Goal: Check status: Check status

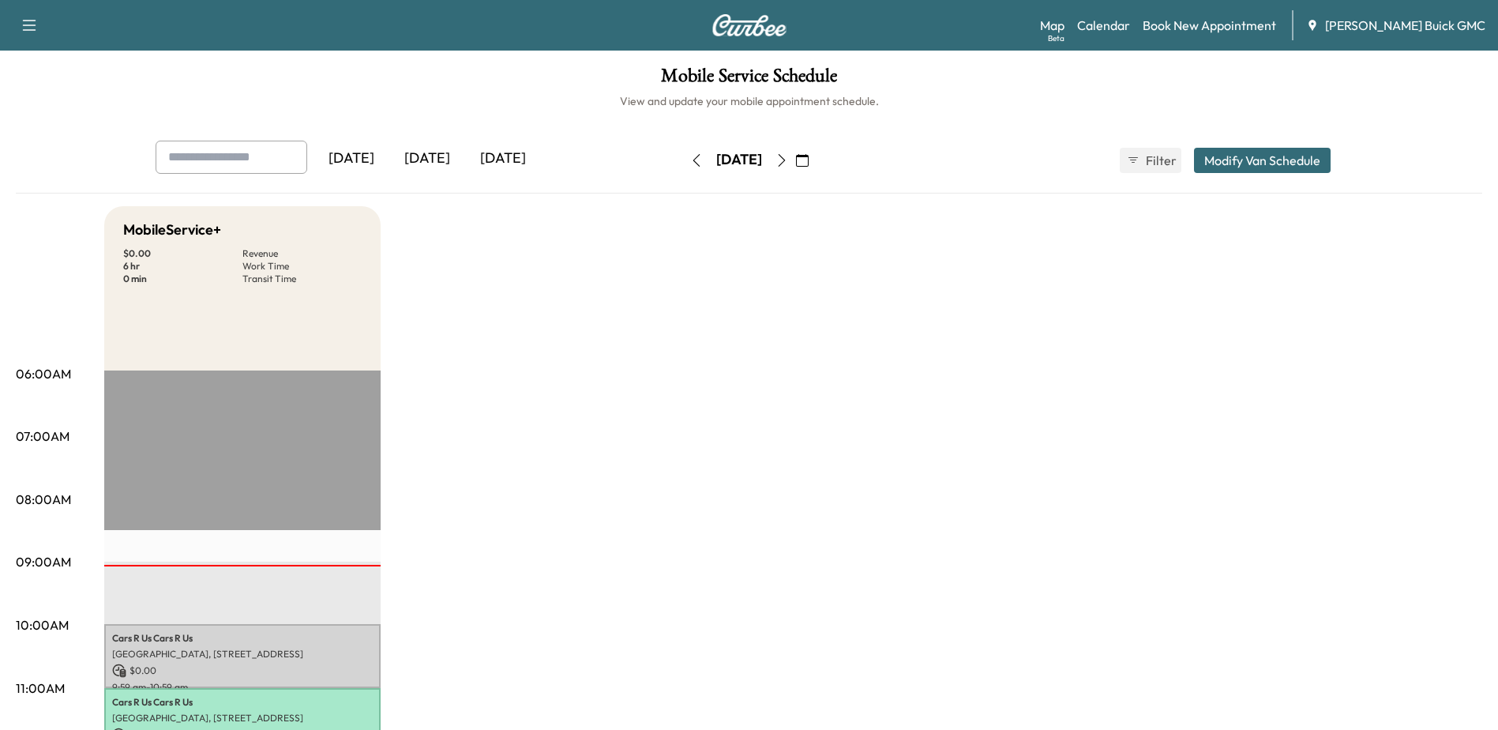
scroll to position [45, 0]
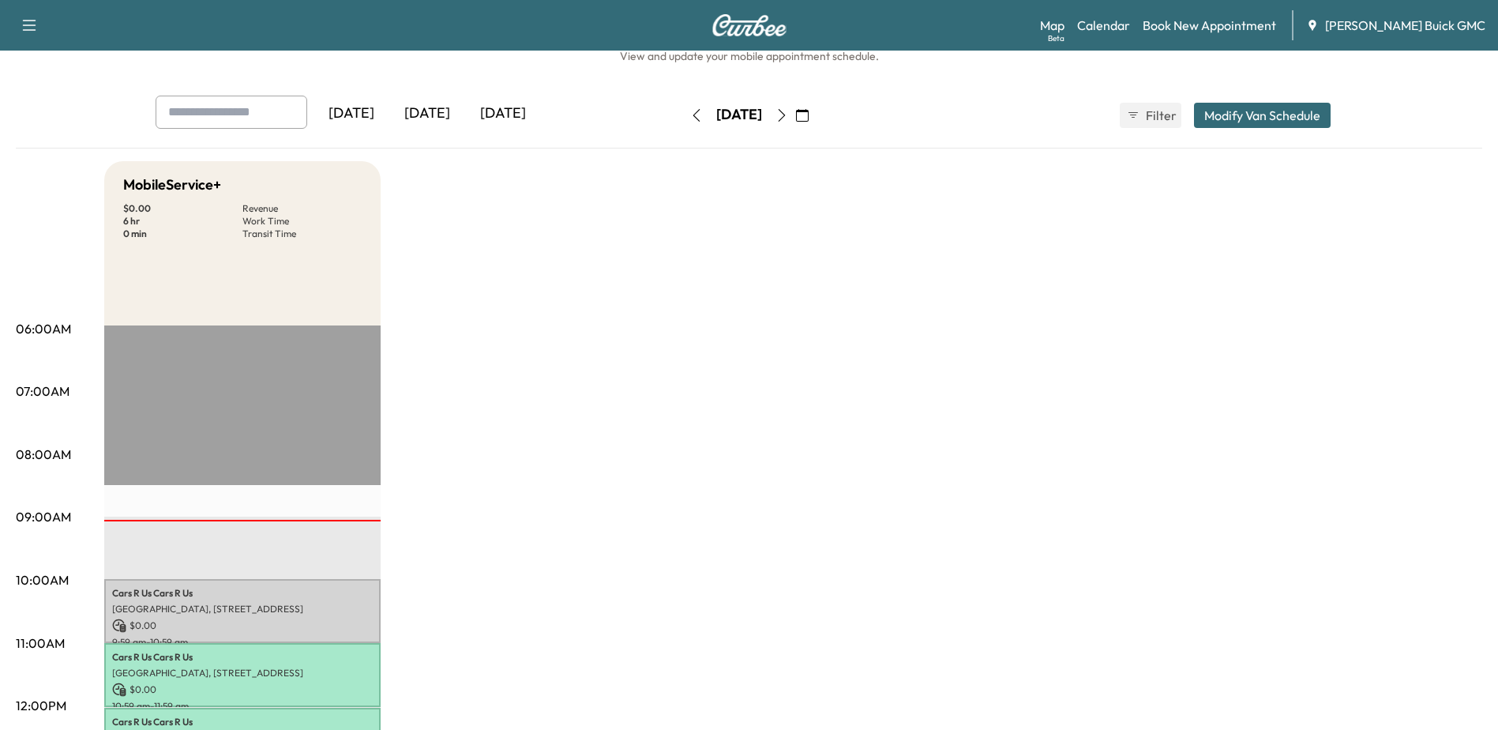
drag, startPoint x: 819, startPoint y: 116, endPoint x: 816, endPoint y: 194, distance: 77.5
click at [788, 116] on icon "button" at bounding box center [782, 115] width 13 height 13
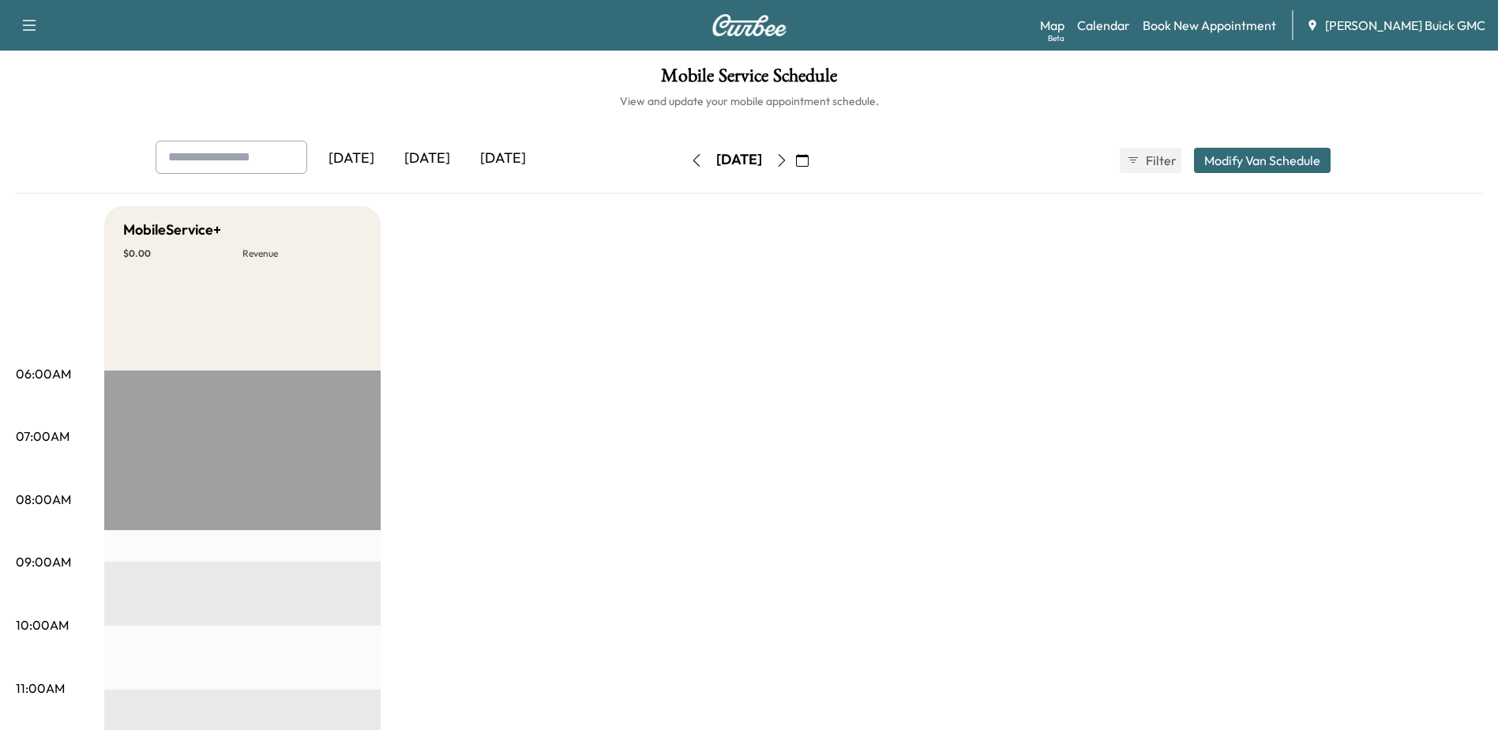
drag, startPoint x: 671, startPoint y: 160, endPoint x: 809, endPoint y: 161, distance: 137.5
click at [762, 161] on div "[DATE]" at bounding box center [739, 160] width 46 height 20
drag, startPoint x: 809, startPoint y: 161, endPoint x: 794, endPoint y: 225, distance: 65.7
drag, startPoint x: 811, startPoint y: 160, endPoint x: 765, endPoint y: 231, distance: 84.3
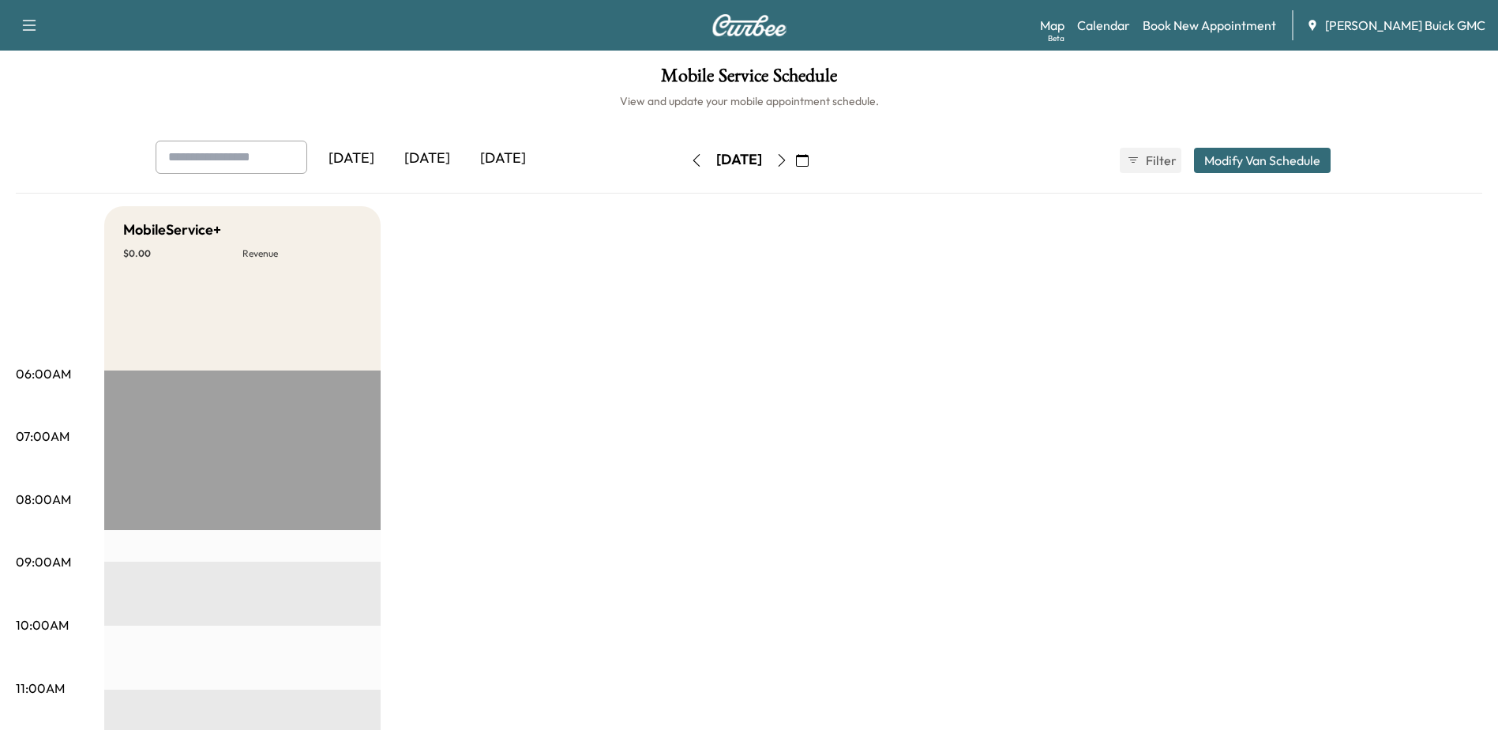
drag, startPoint x: 765, startPoint y: 231, endPoint x: 751, endPoint y: 256, distance: 28.6
drag, startPoint x: 667, startPoint y: 154, endPoint x: 812, endPoint y: 163, distance: 145.6
click at [795, 163] on div "[DATE]" at bounding box center [739, 160] width 112 height 25
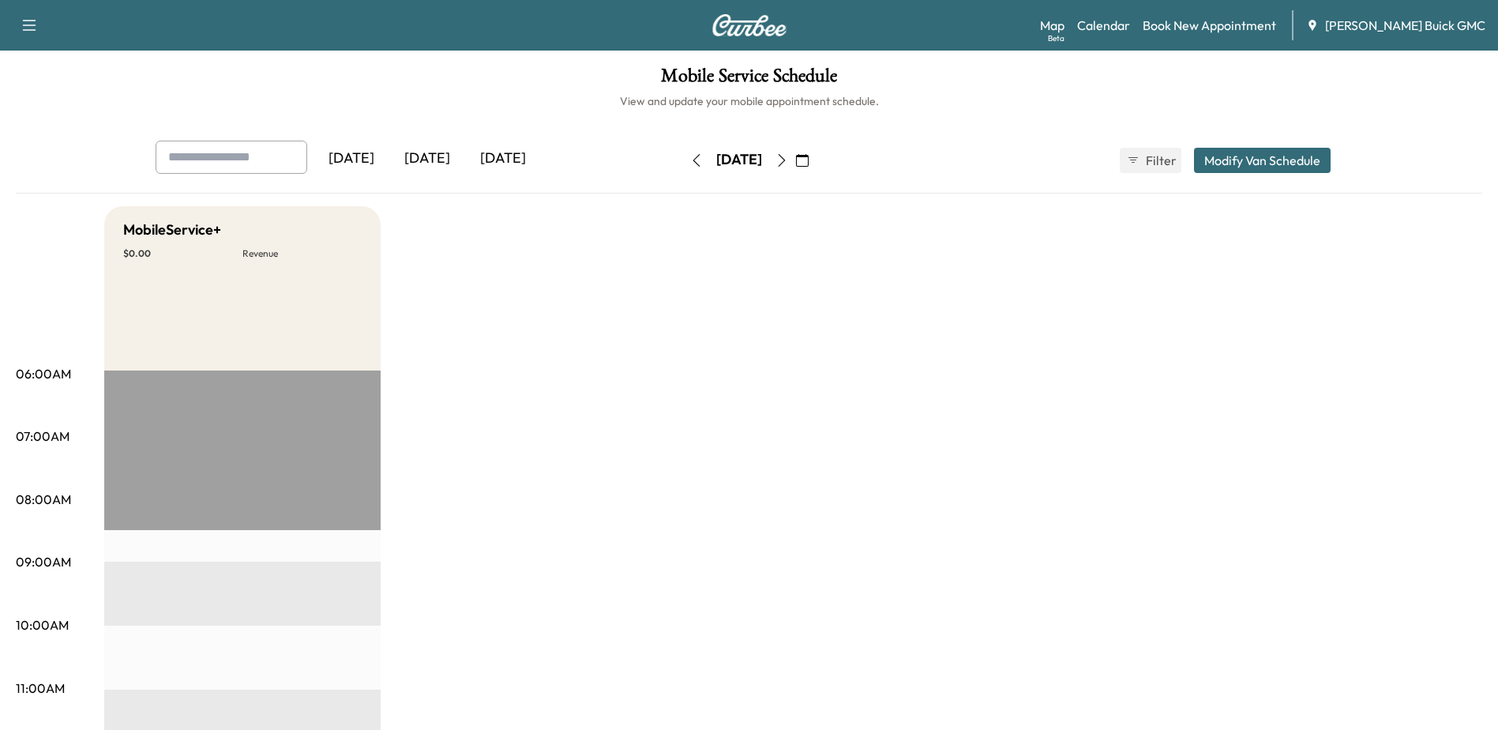
drag, startPoint x: 812, startPoint y: 163, endPoint x: 769, endPoint y: 240, distance: 88.8
drag, startPoint x: 808, startPoint y: 157, endPoint x: 670, endPoint y: 170, distance: 138.8
click at [683, 170] on div "[DATE]" at bounding box center [739, 160] width 112 height 25
drag, startPoint x: 670, startPoint y: 170, endPoint x: 686, endPoint y: 254, distance: 85.2
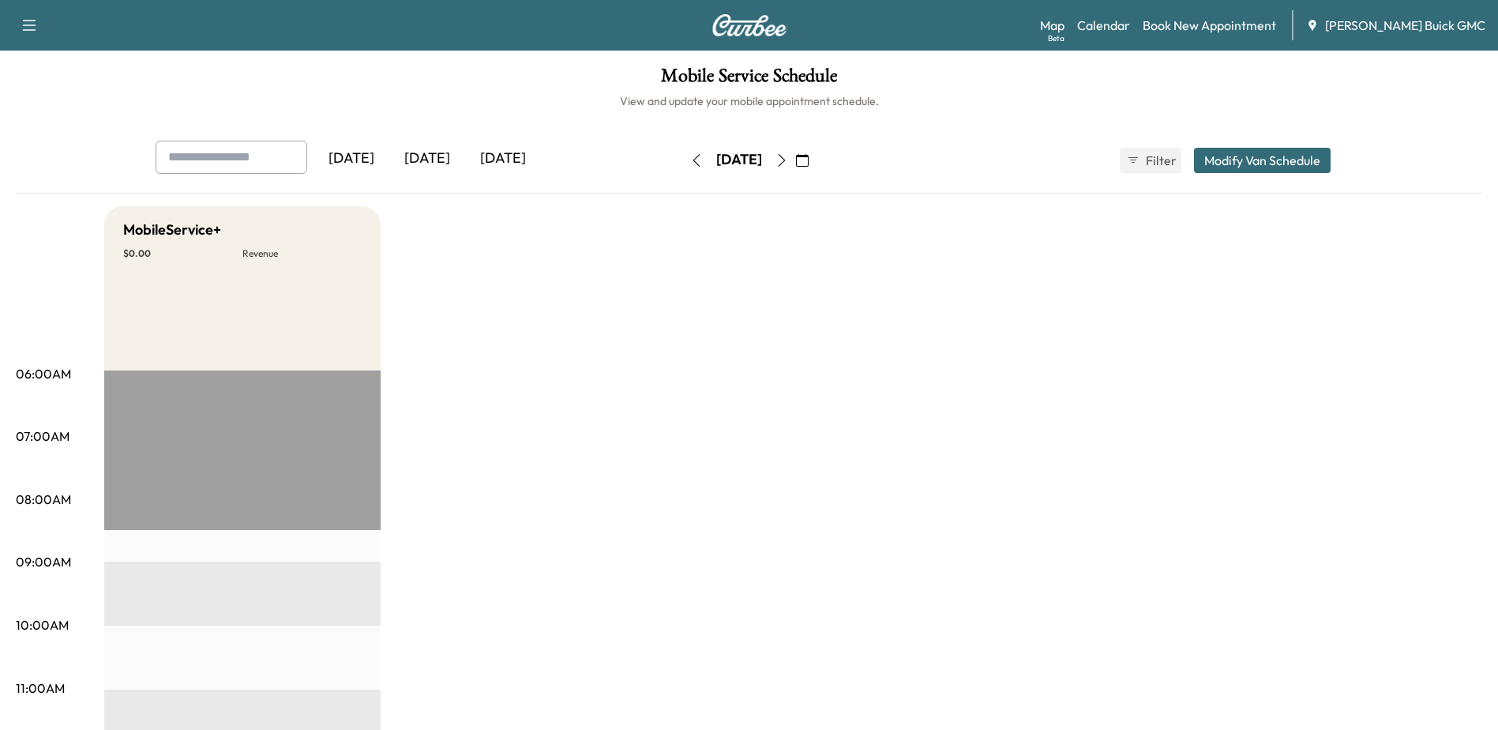
drag, startPoint x: 649, startPoint y: 159, endPoint x: 638, endPoint y: 171, distance: 16.8
click at [690, 159] on icon "button" at bounding box center [696, 160] width 13 height 13
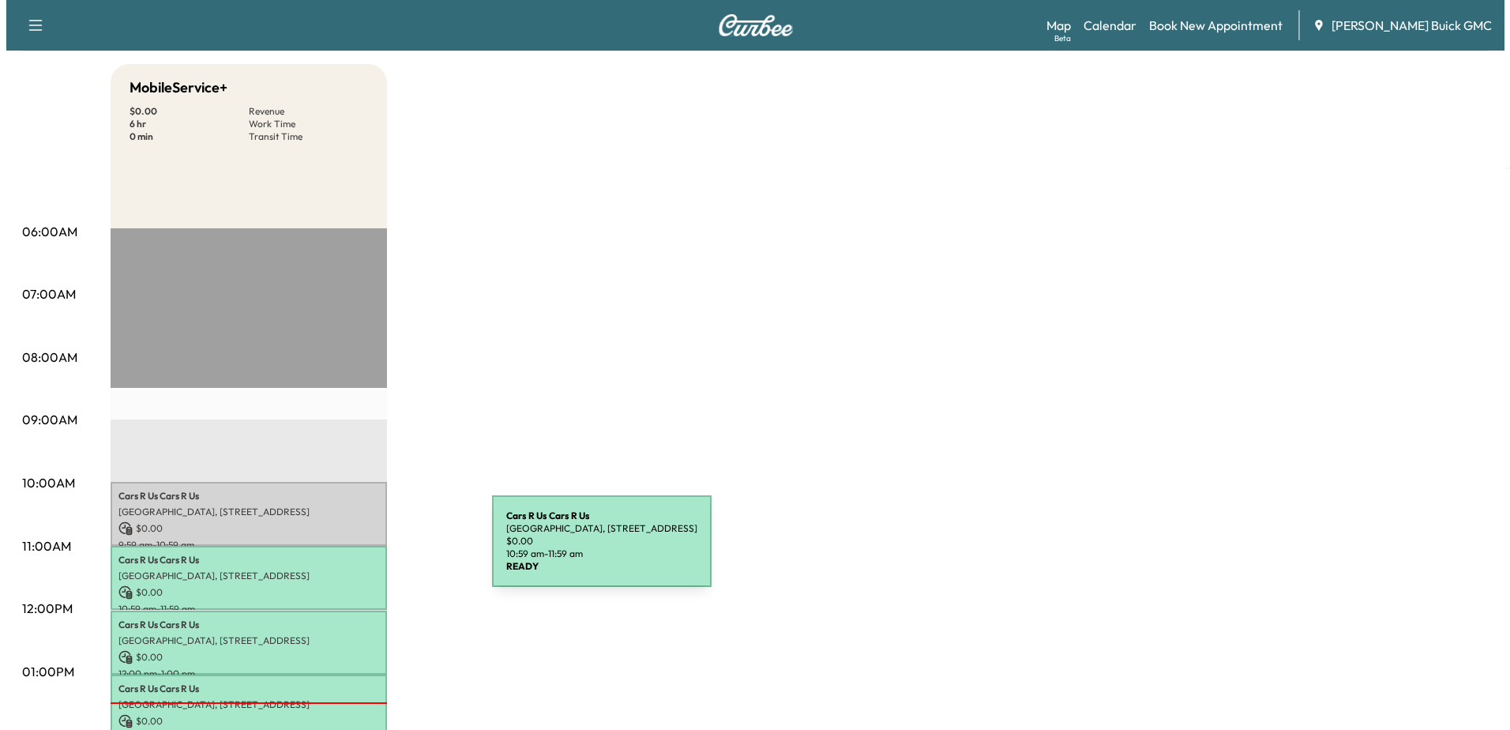
scroll to position [158, 0]
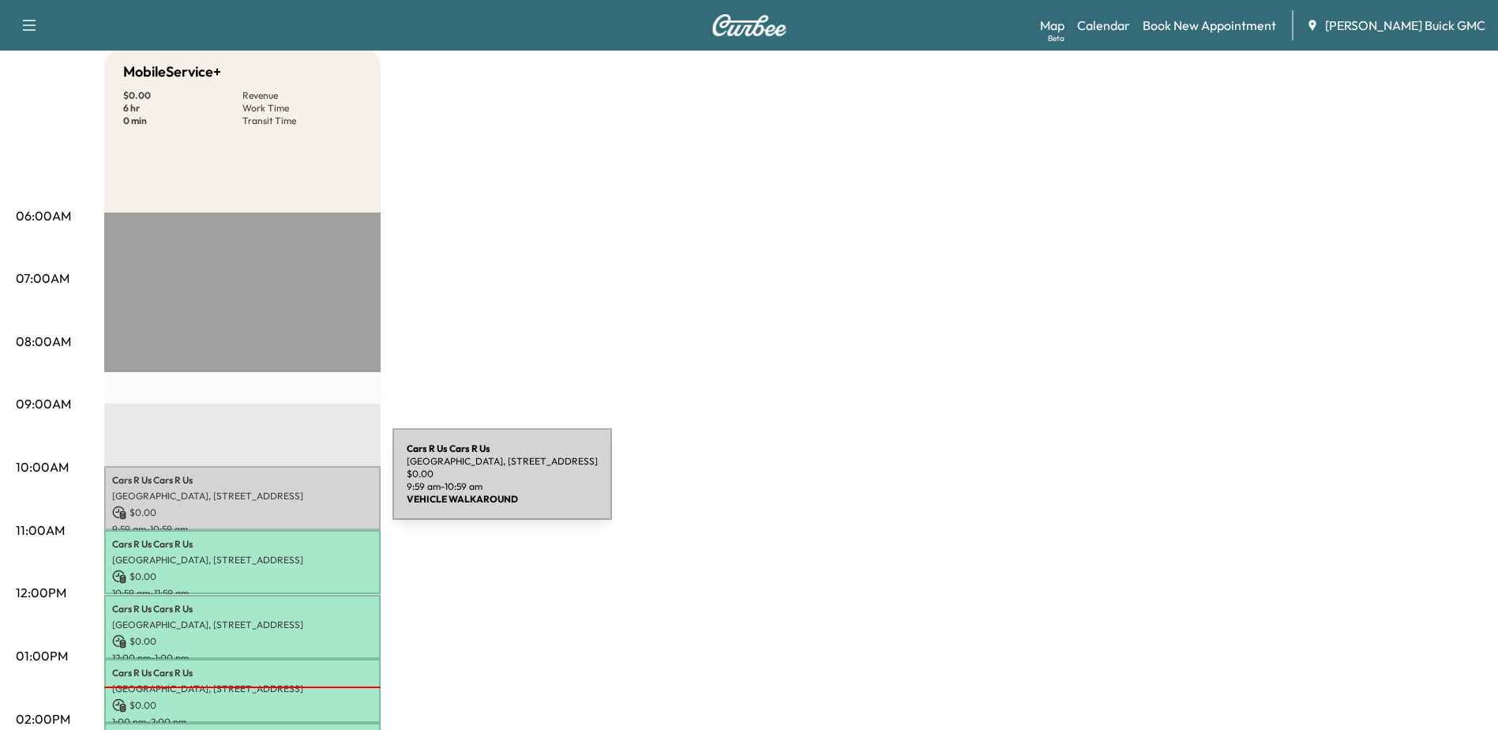
click at [274, 483] on p "Cars R Us Cars R Us" at bounding box center [242, 480] width 261 height 13
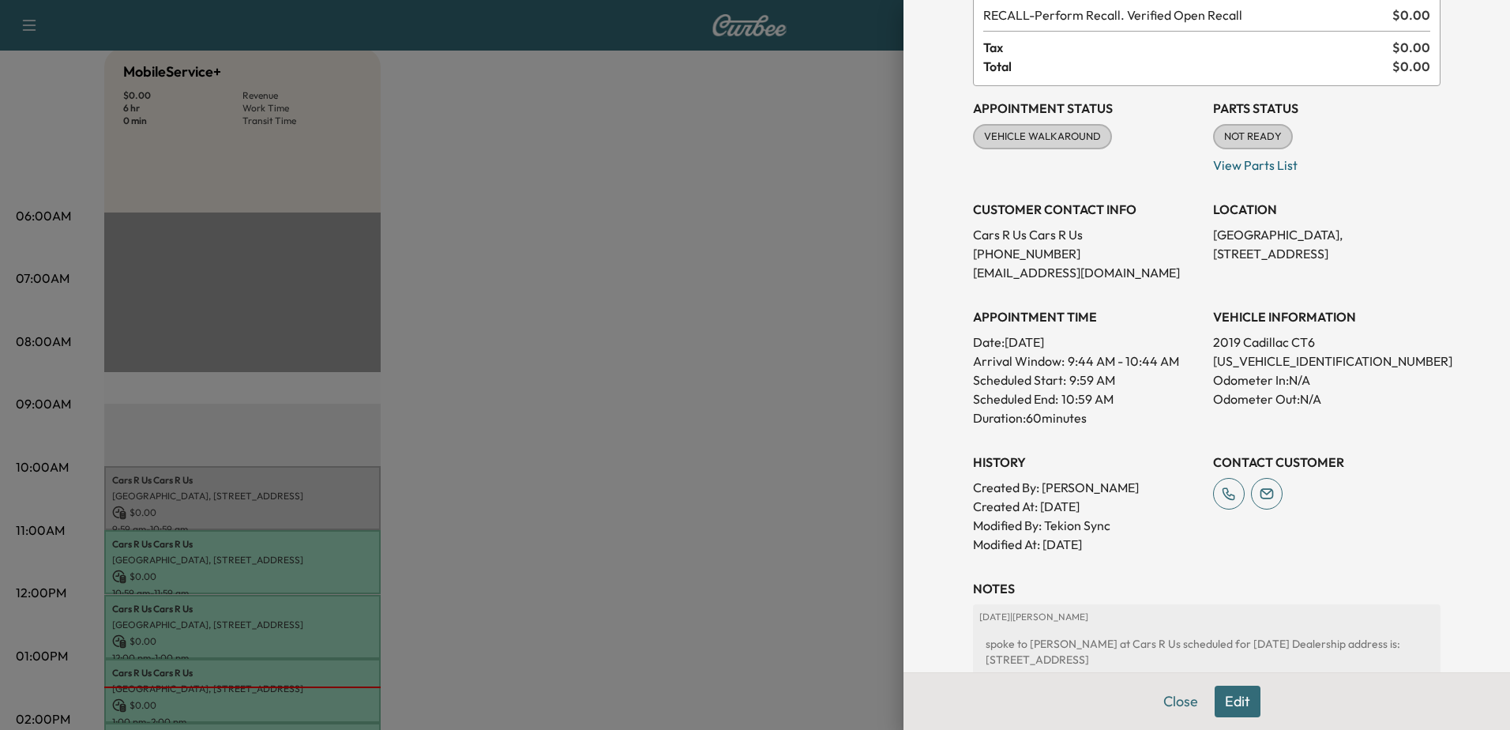
scroll to position [288, 0]
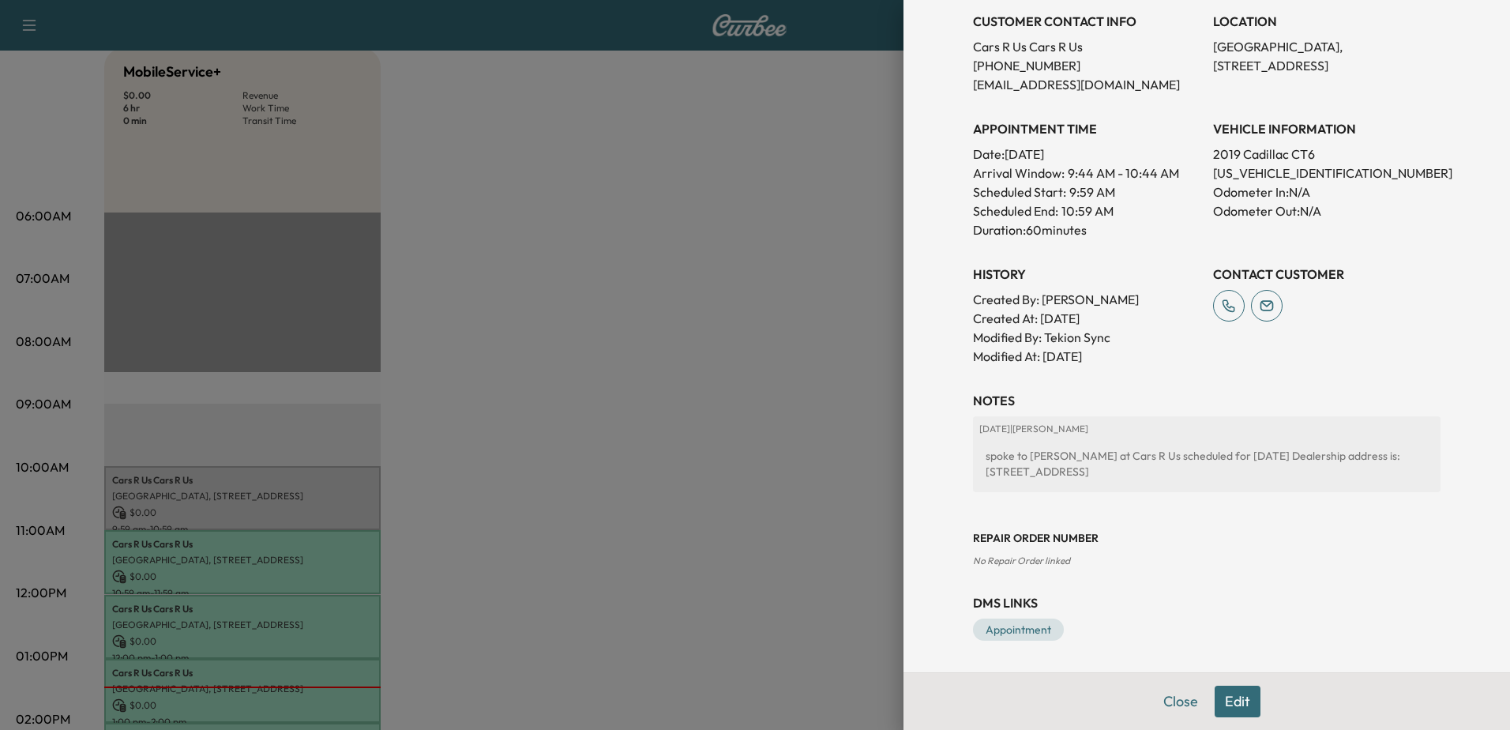
drag, startPoint x: 1340, startPoint y: 453, endPoint x: 1396, endPoint y: 476, distance: 60.2
click at [1396, 476] on div "spoke to [PERSON_NAME] at Cars R Us scheduled for [DATE] Dealership address is:…" at bounding box center [1206, 464] width 455 height 44
click at [1258, 529] on div "Repair Order number No Repair Order linked" at bounding box center [1207, 536] width 468 height 63
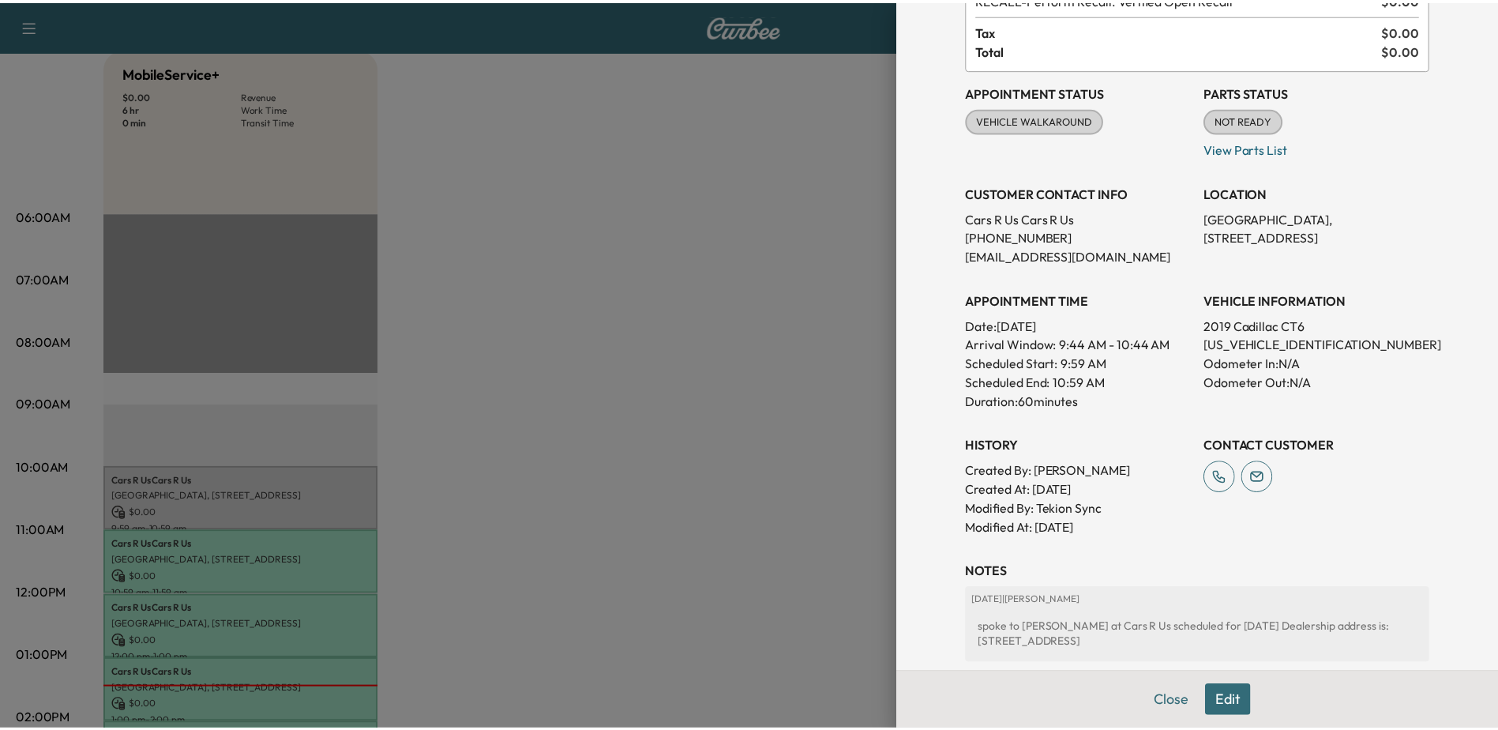
scroll to position [0, 0]
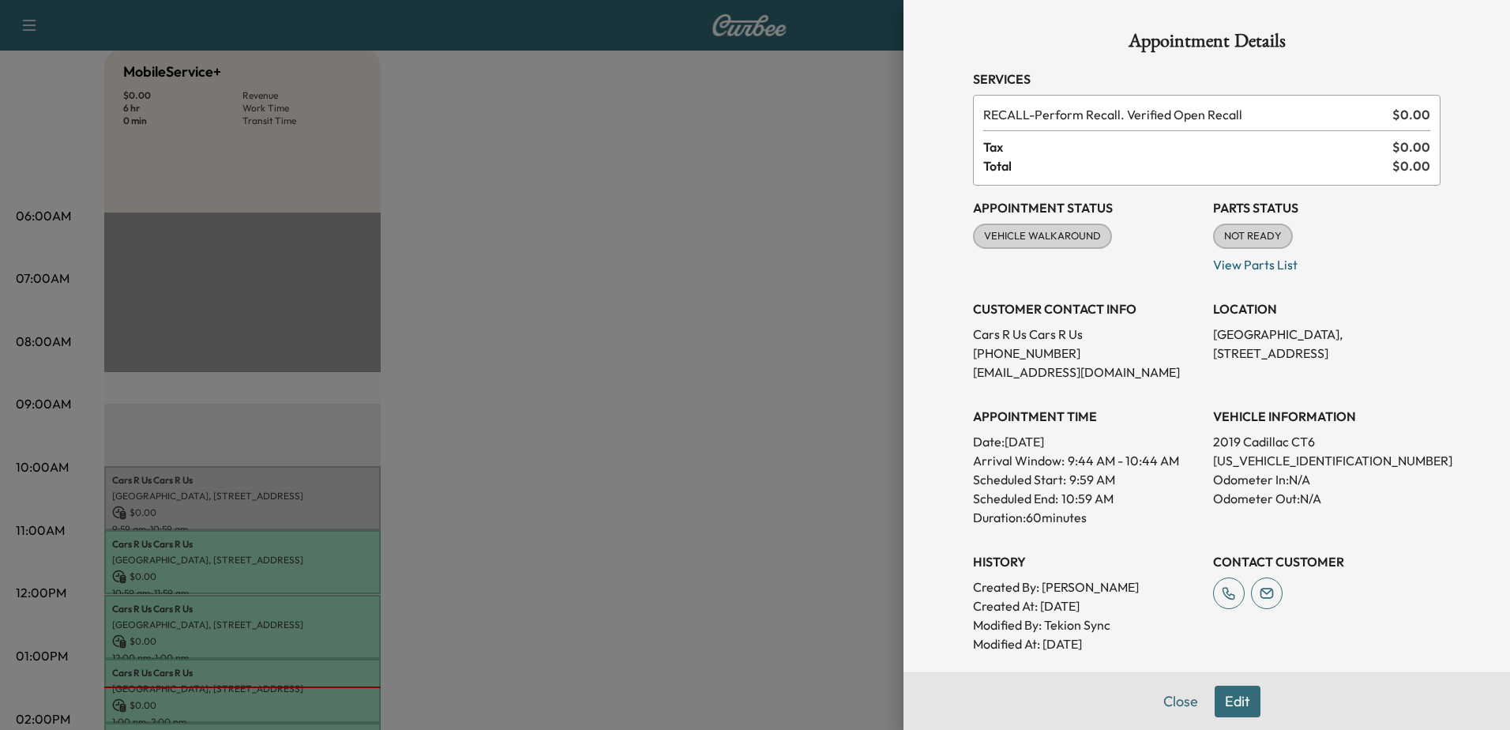
click at [664, 154] on div at bounding box center [755, 365] width 1510 height 730
